Goal: Find specific page/section: Find specific page/section

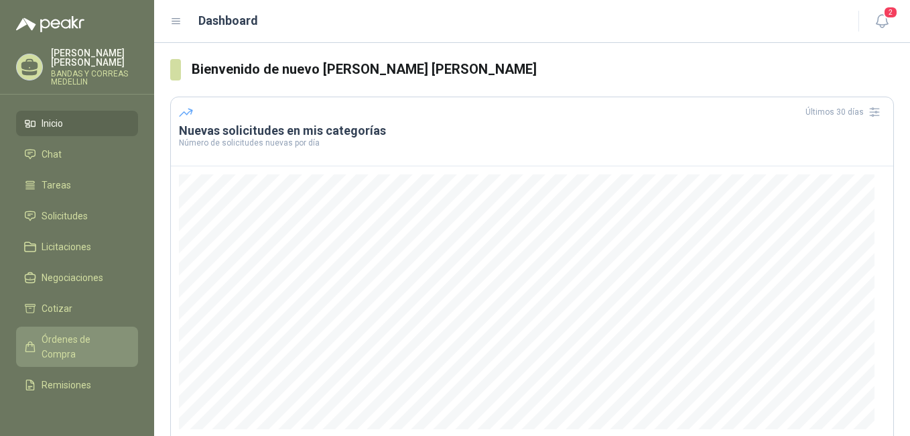
click at [54, 339] on span "Órdenes de Compra" at bounding box center [84, 347] width 84 height 30
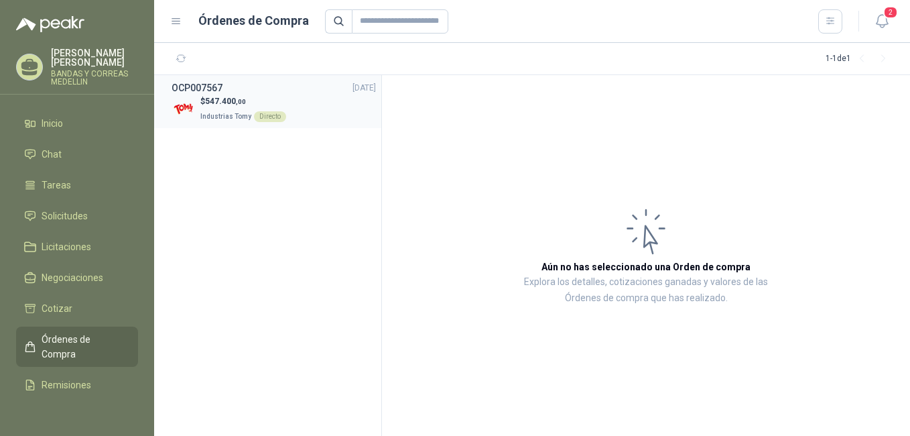
click at [270, 114] on div "Directo" at bounding box center [270, 116] width 32 height 11
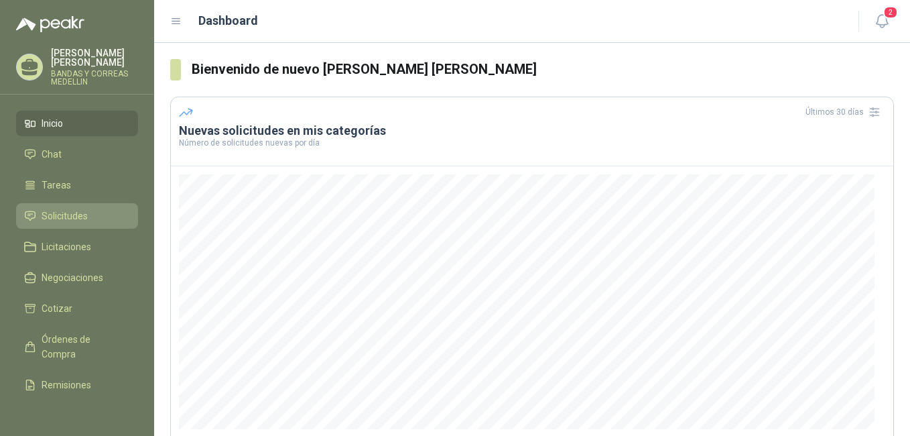
click at [71, 216] on span "Solicitudes" at bounding box center [65, 216] width 46 height 15
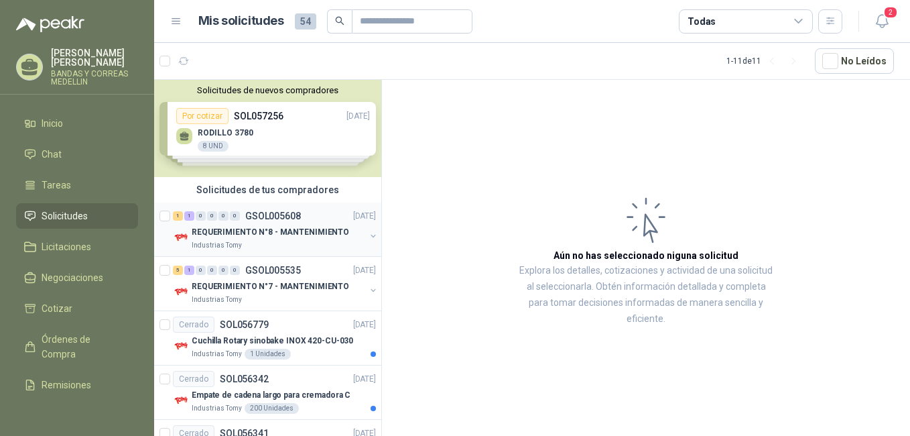
click at [266, 229] on p "REQUERIMIENTO N°8 - MANTENIMIENTO" at bounding box center [271, 232] width 158 height 13
